Goal: Find specific page/section: Find specific page/section

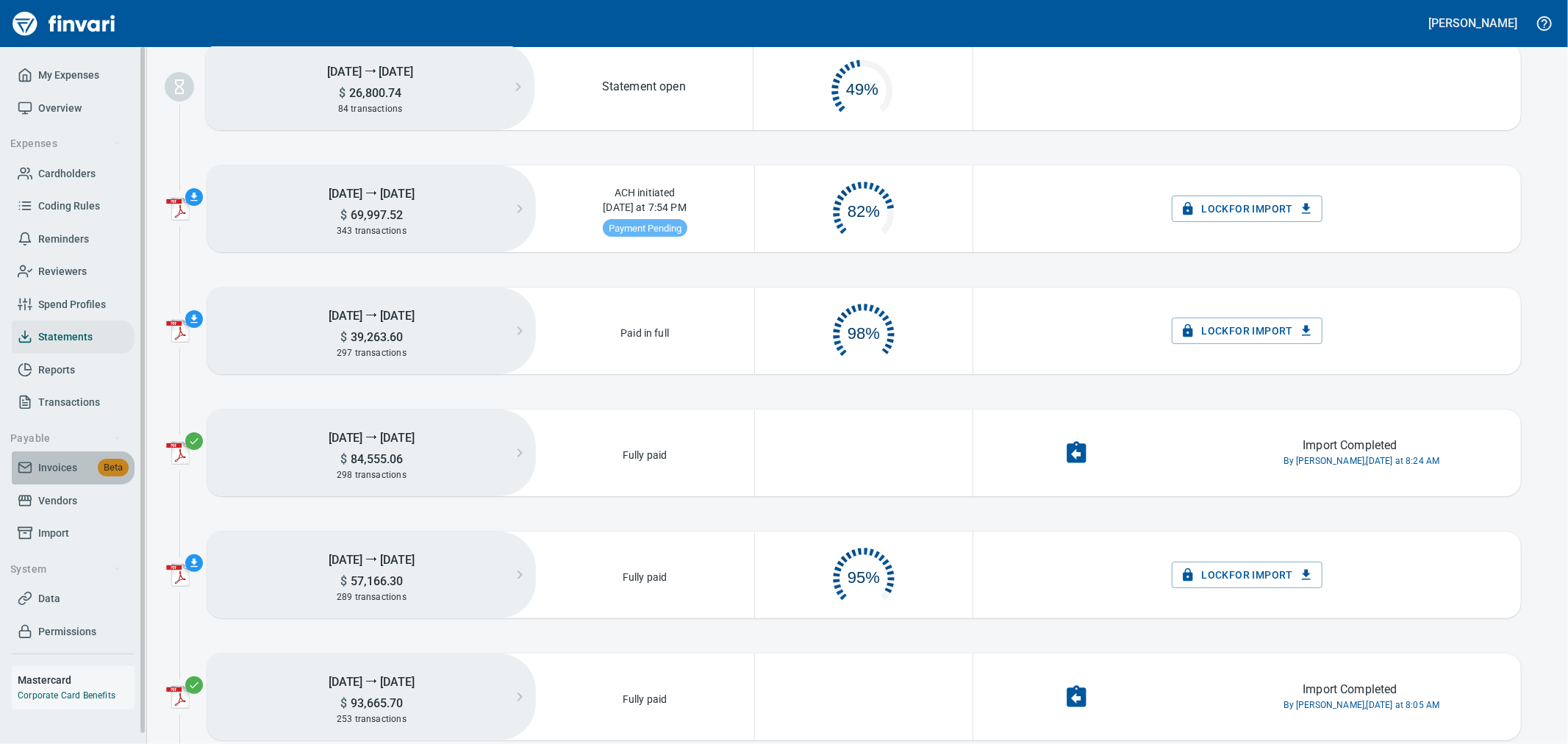
click at [57, 463] on span "Invoices" at bounding box center [57, 468] width 39 height 18
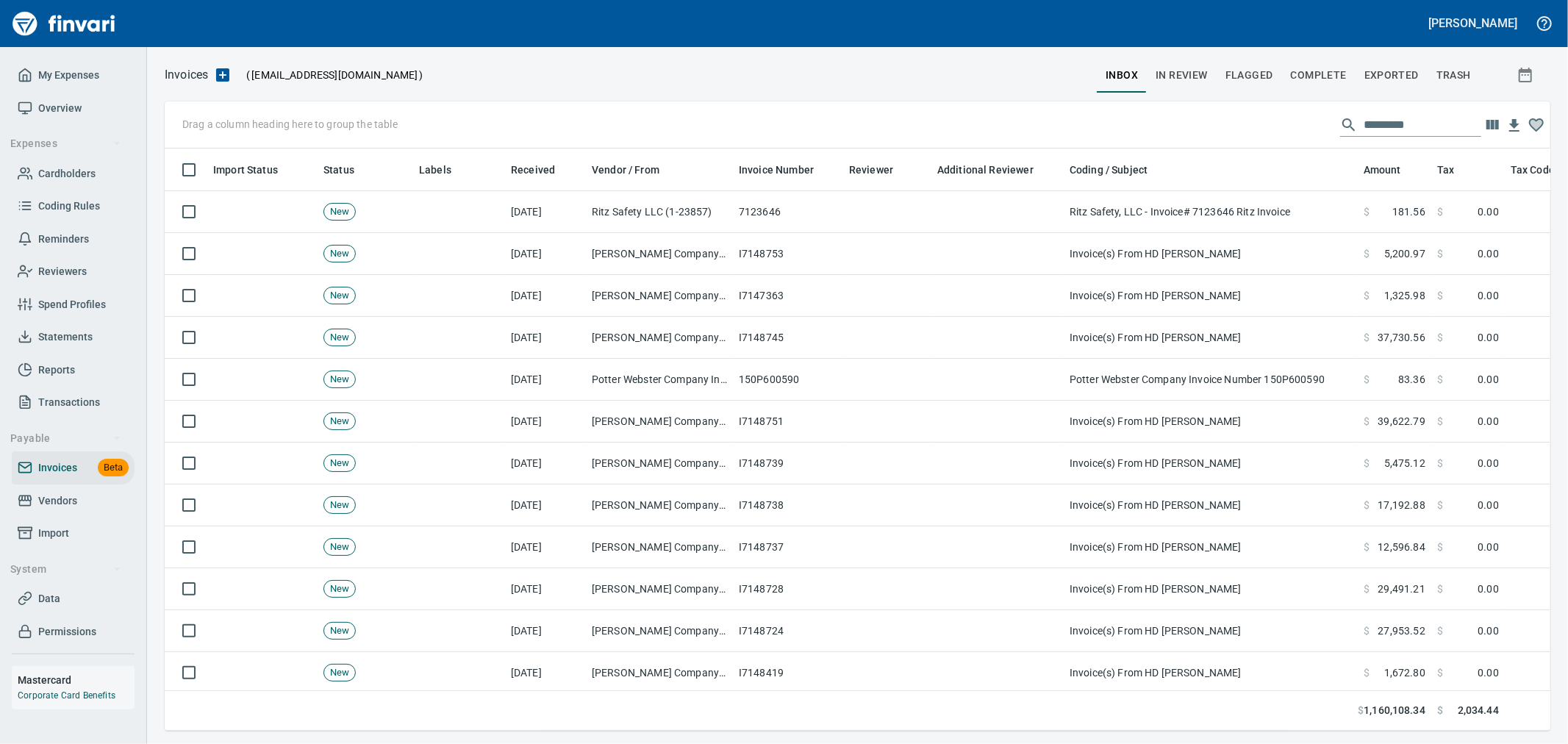
scroll to position [557, 1362]
click at [1186, 70] on span "In Review" at bounding box center [1181, 76] width 52 height 18
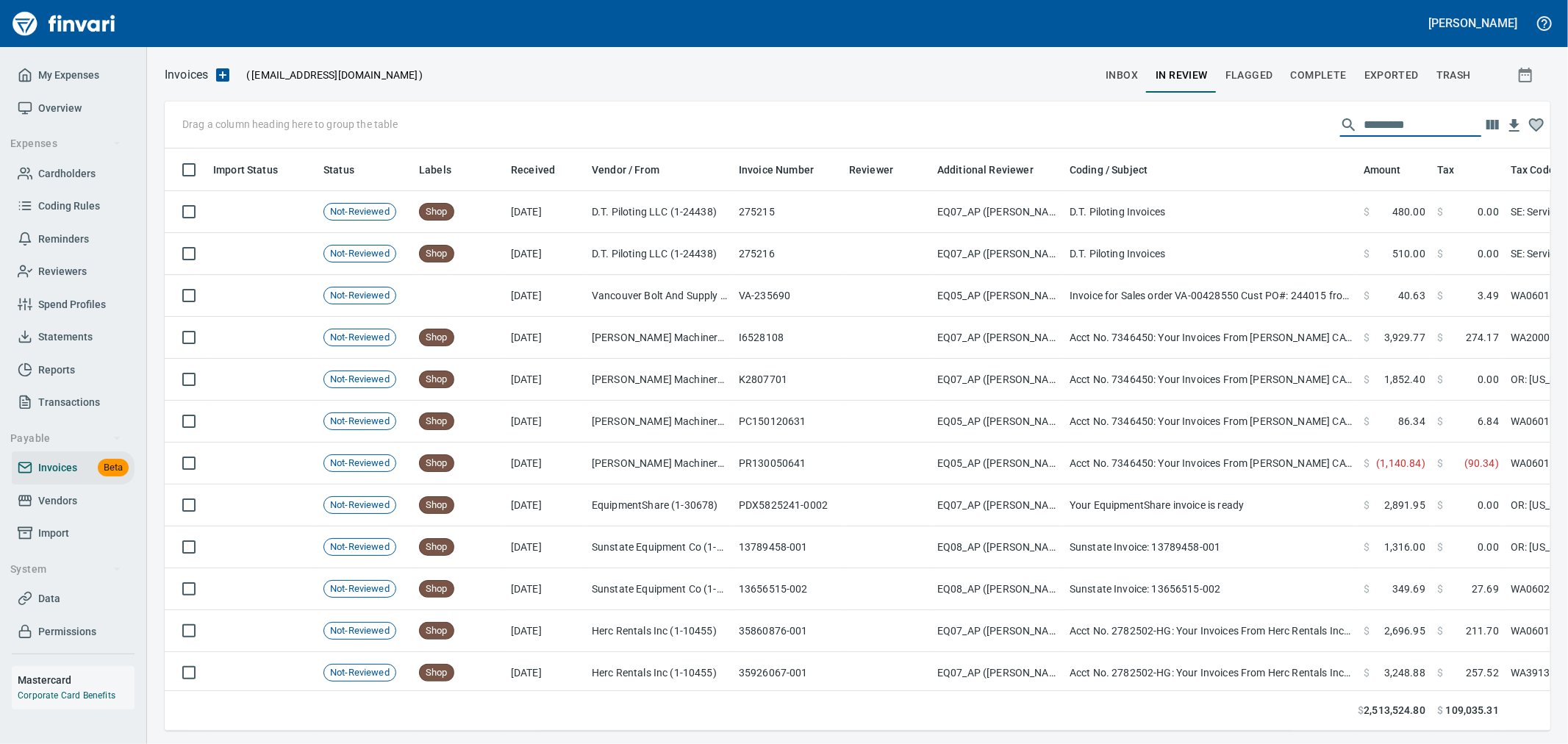
click at [1389, 123] on input "text" at bounding box center [1422, 125] width 117 height 23
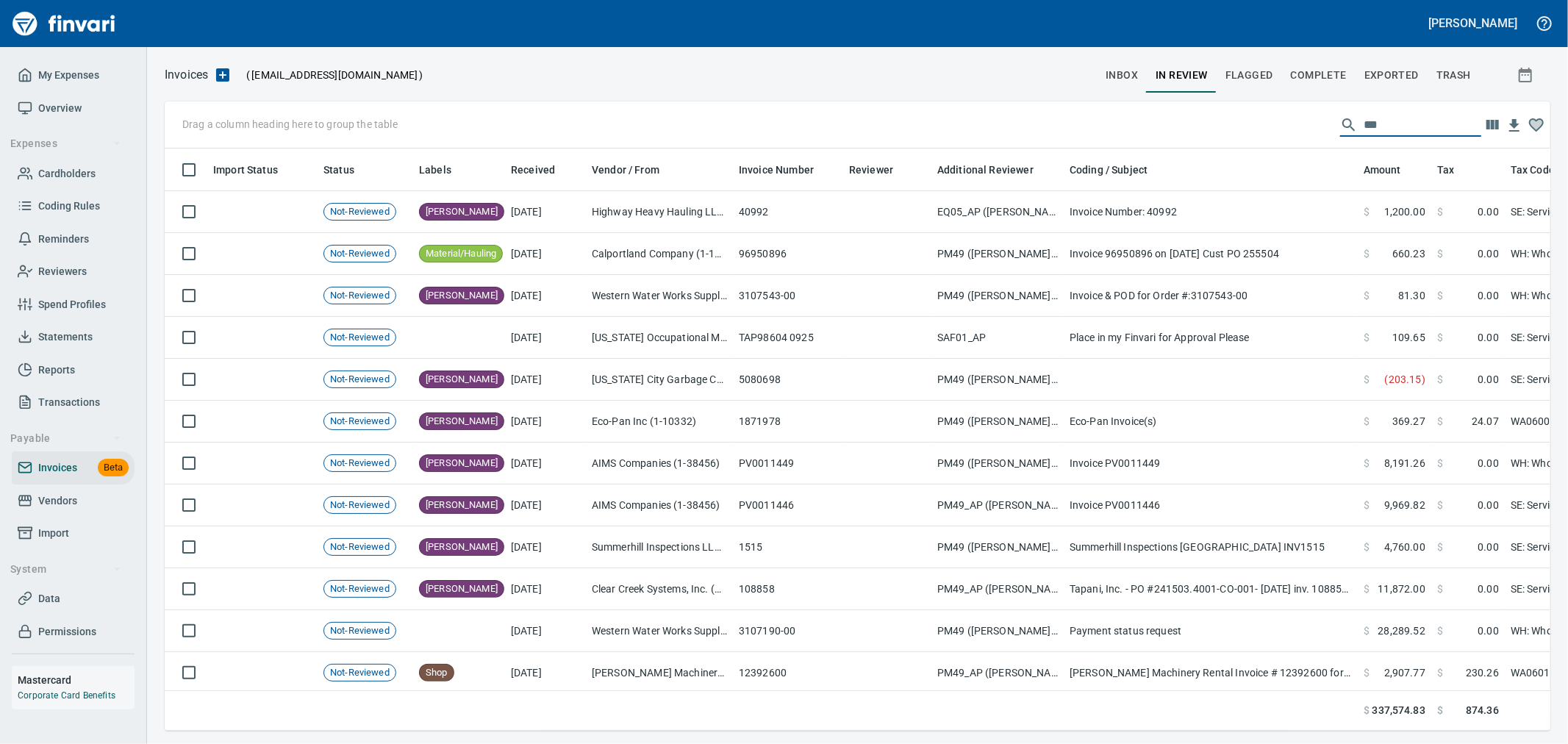
click at [1304, 136] on div "Drag a column heading here to group the table ***" at bounding box center [857, 125] width 1386 height 47
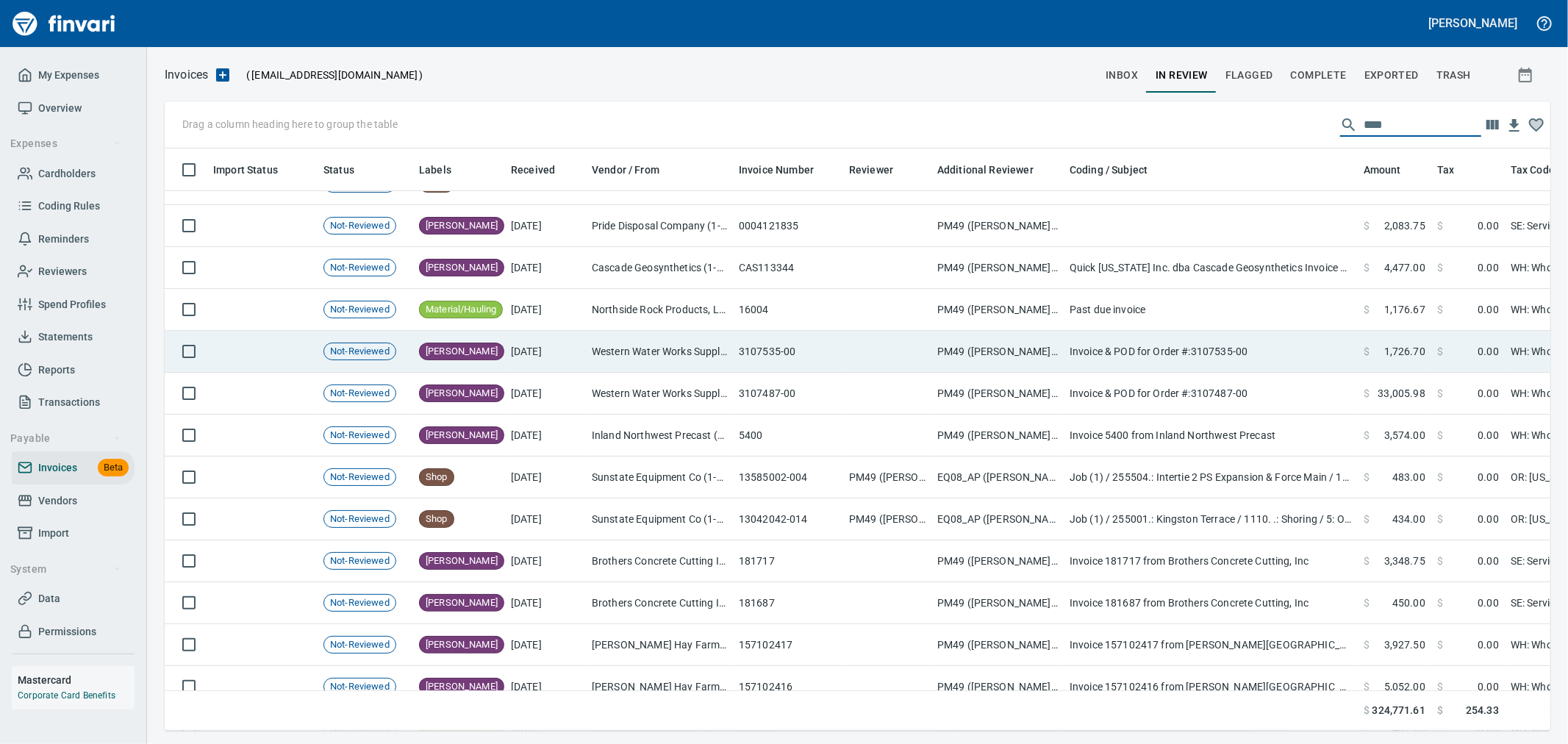
scroll to position [0, 0]
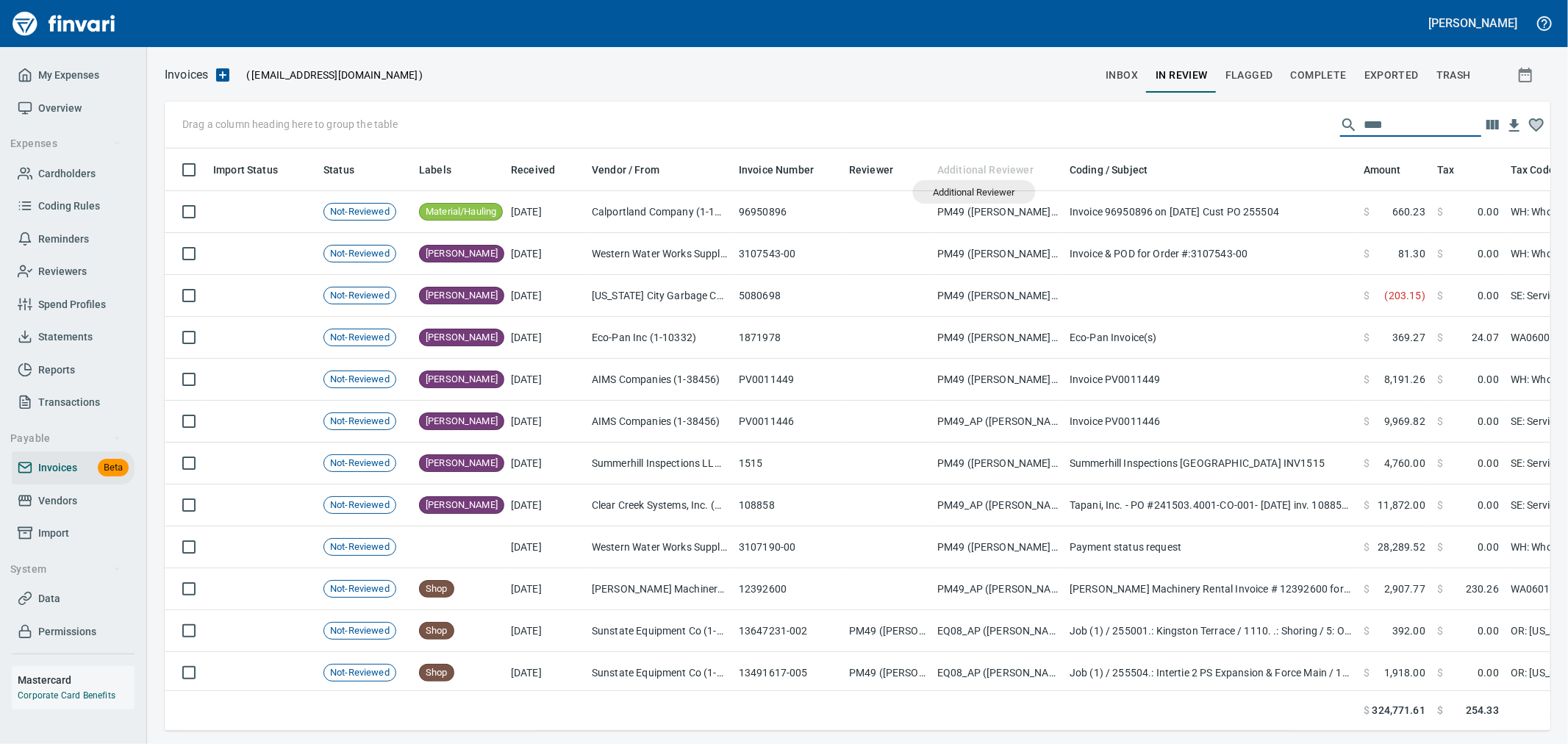
drag, startPoint x: 949, startPoint y: 163, endPoint x: 974, endPoint y: 192, distance: 38.3
click at [974, 192] on body "[PERSON_NAME] My Expenses Overview Expenses Cardholders Coding Rules Reminders …" at bounding box center [784, 372] width 1568 height 744
type input "****"
click at [1497, 125] on icon "button" at bounding box center [1492, 124] width 12 height 9
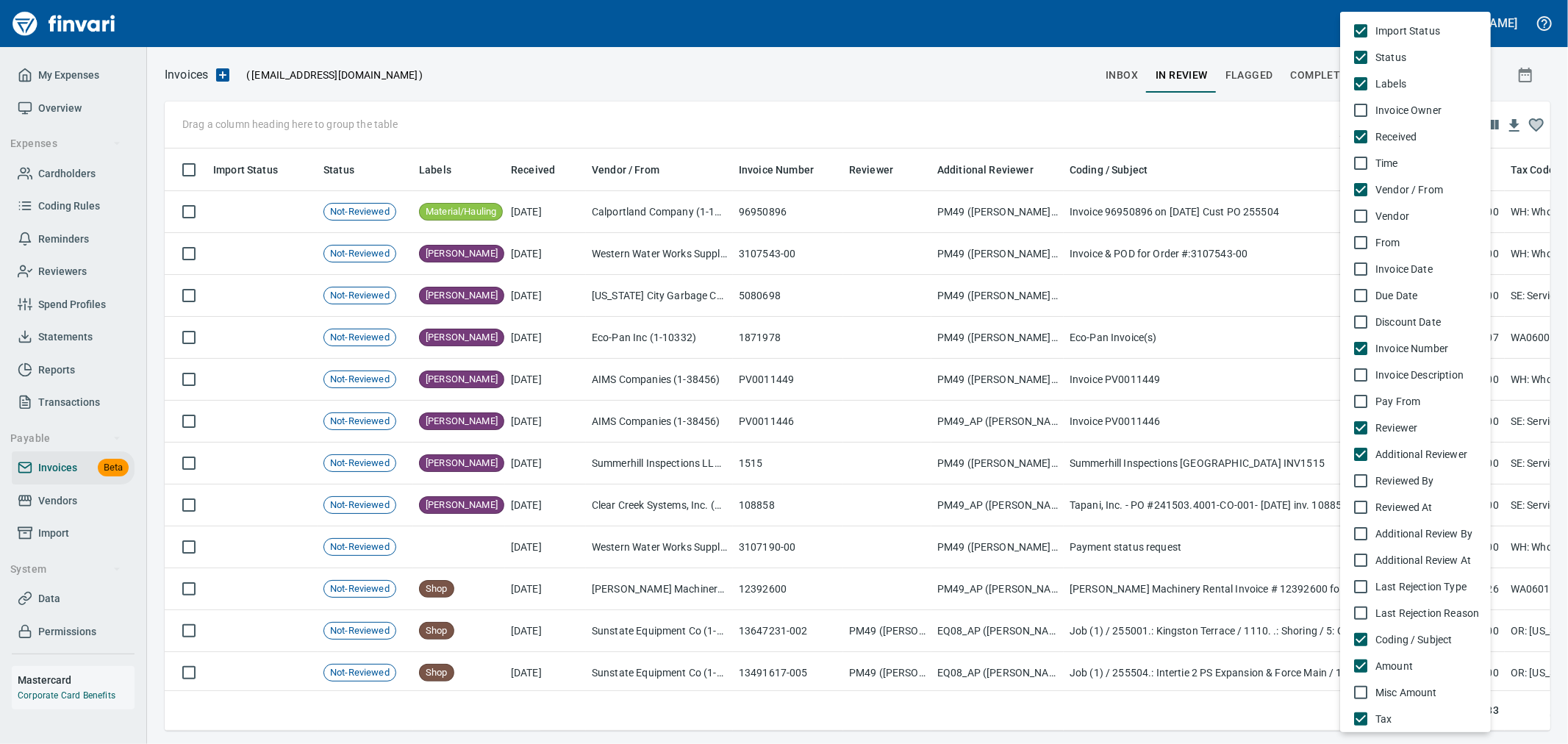
scroll to position [163, 0]
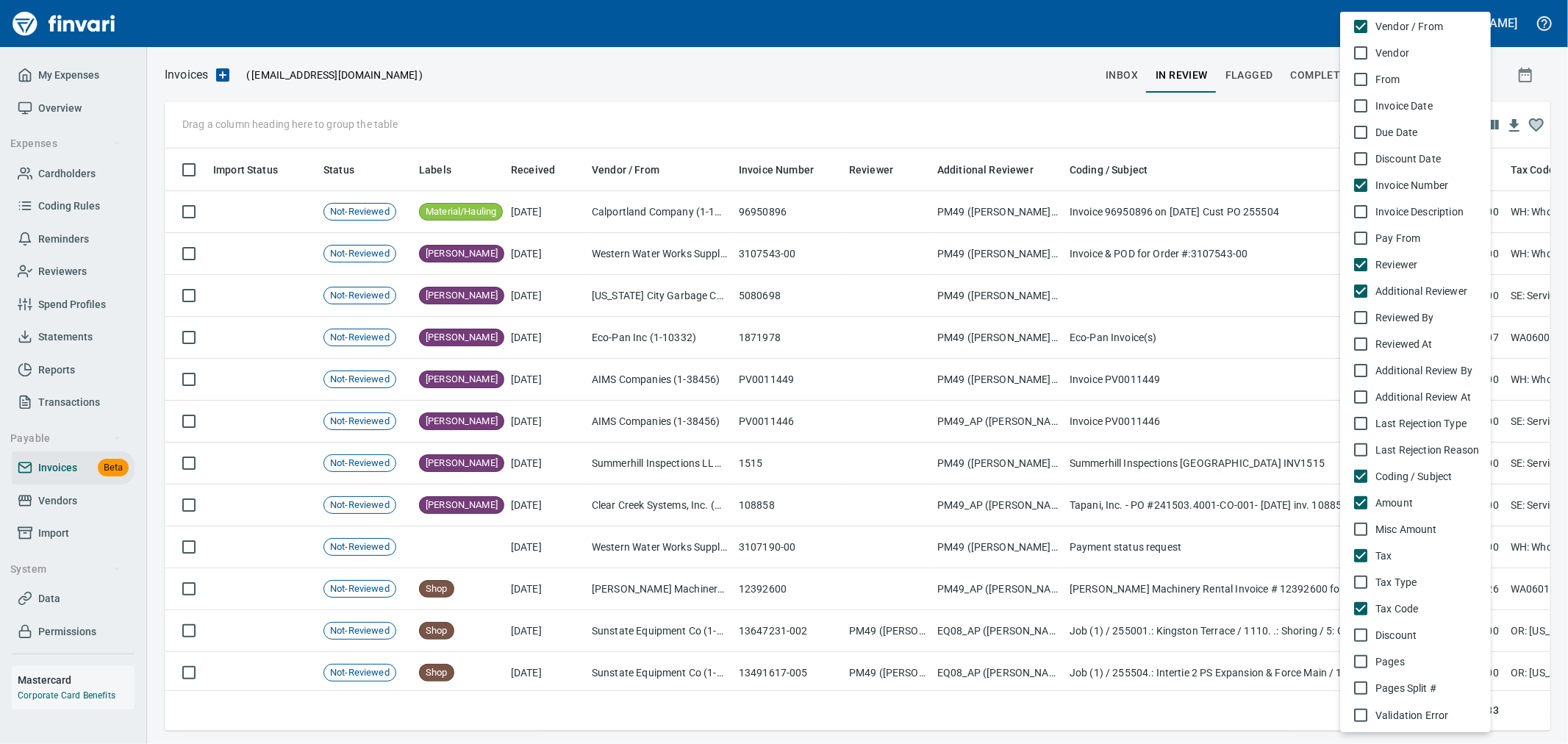
click at [988, 106] on div at bounding box center [784, 372] width 1568 height 744
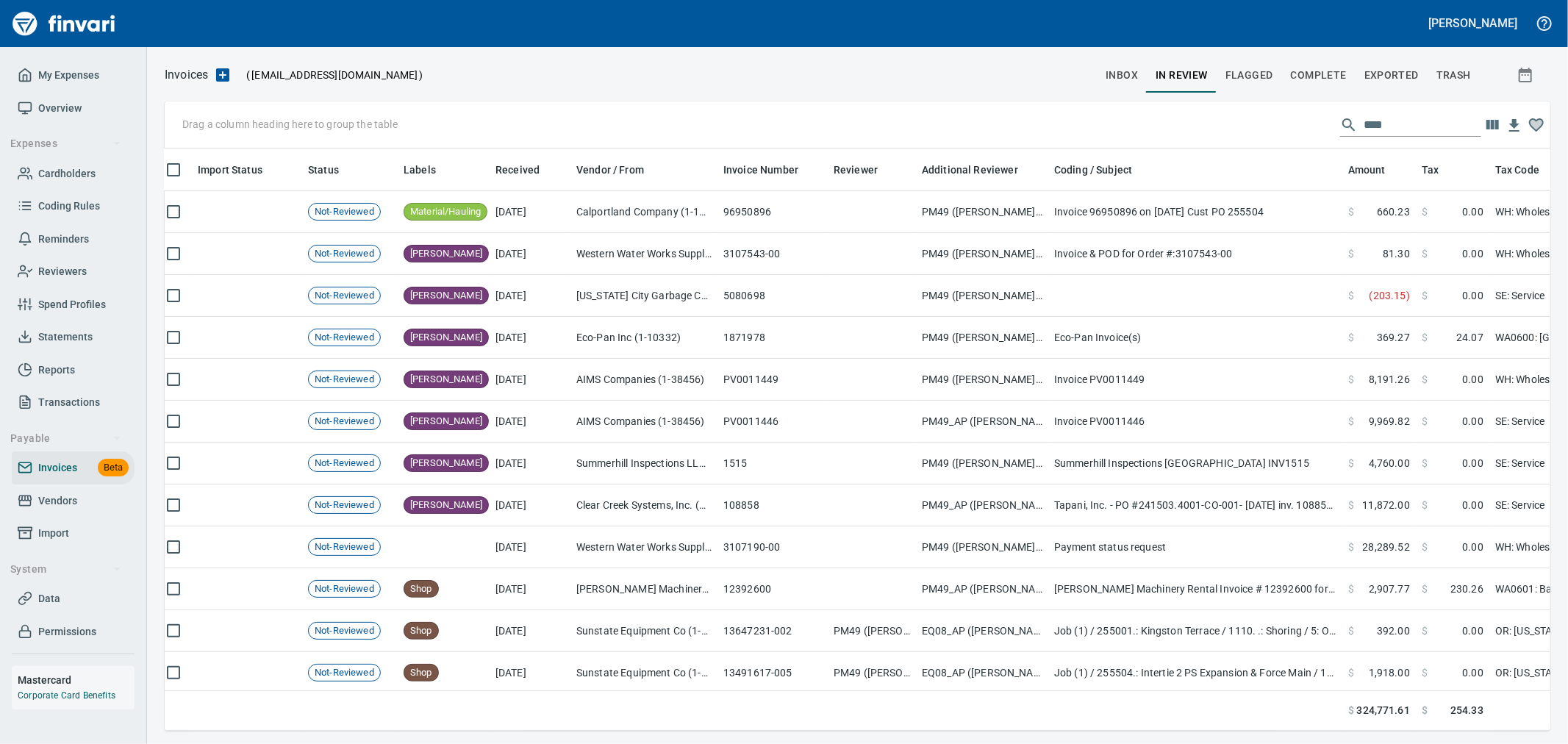
scroll to position [0, 13]
click at [1517, 122] on icon "button" at bounding box center [1514, 126] width 17 height 17
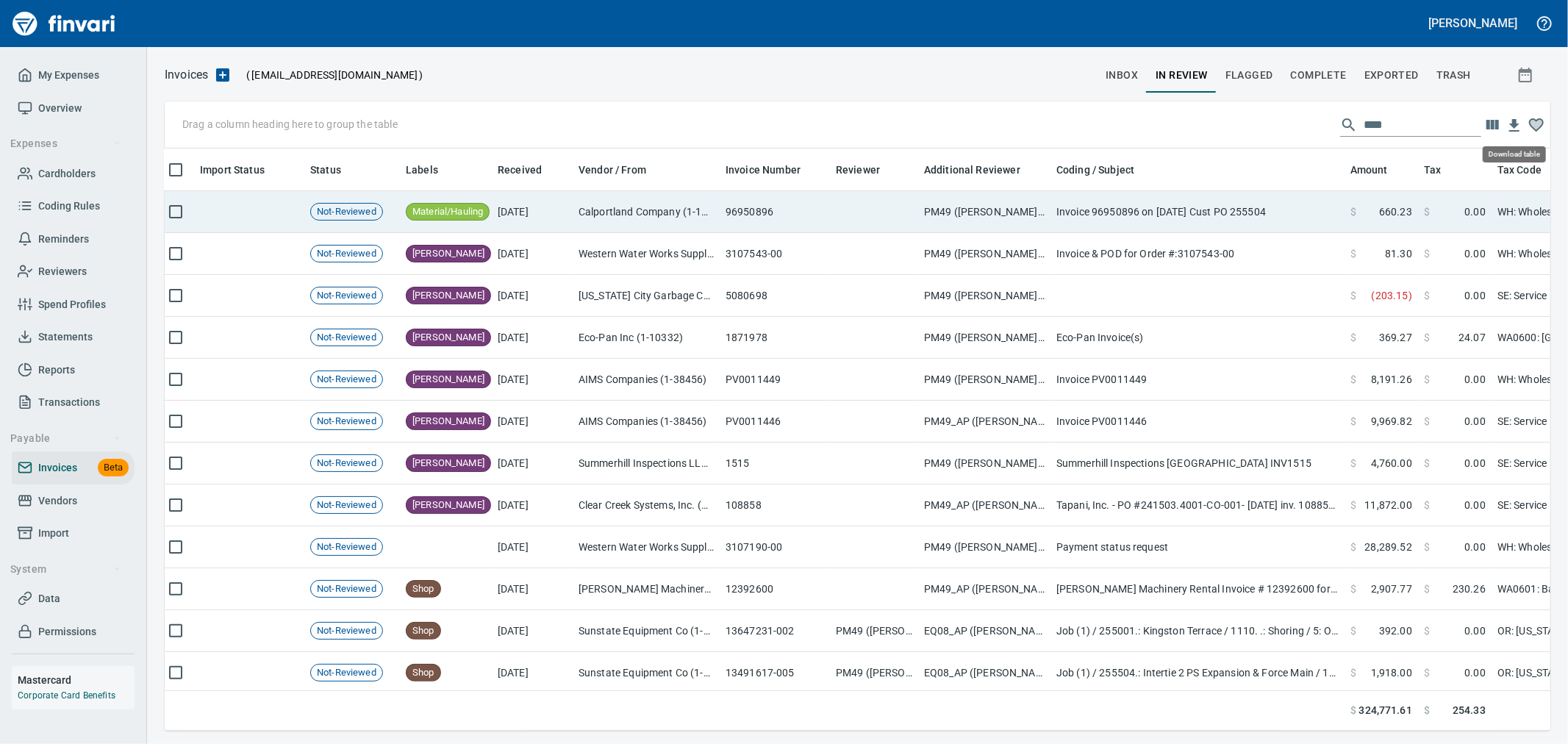
scroll to position [557, 1362]
